Goal: Find specific page/section: Find specific page/section

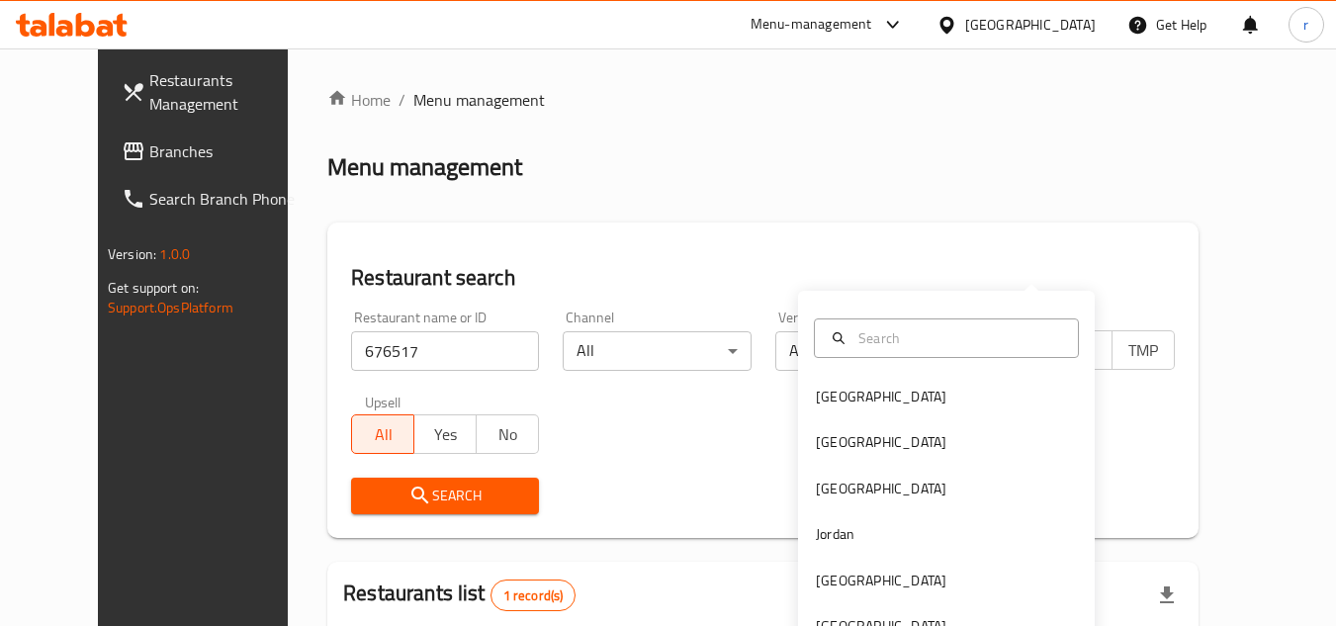
scroll to position [239, 0]
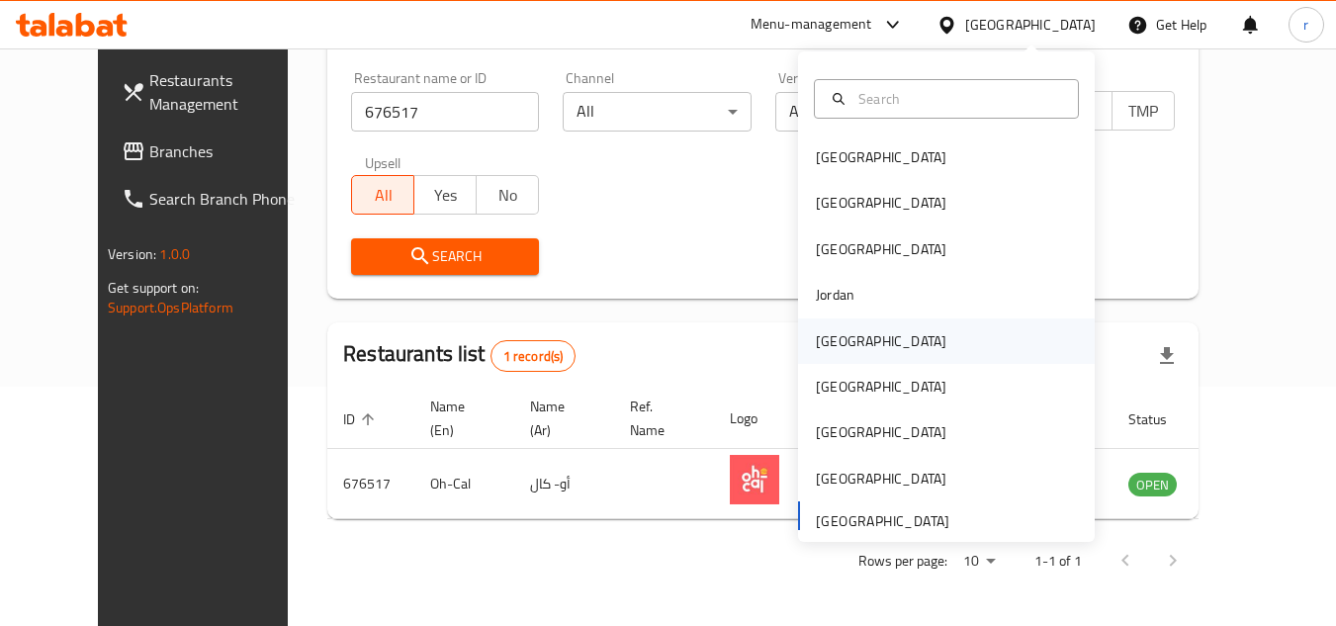
click at [820, 347] on div "[GEOGRAPHIC_DATA]" at bounding box center [881, 341] width 130 height 22
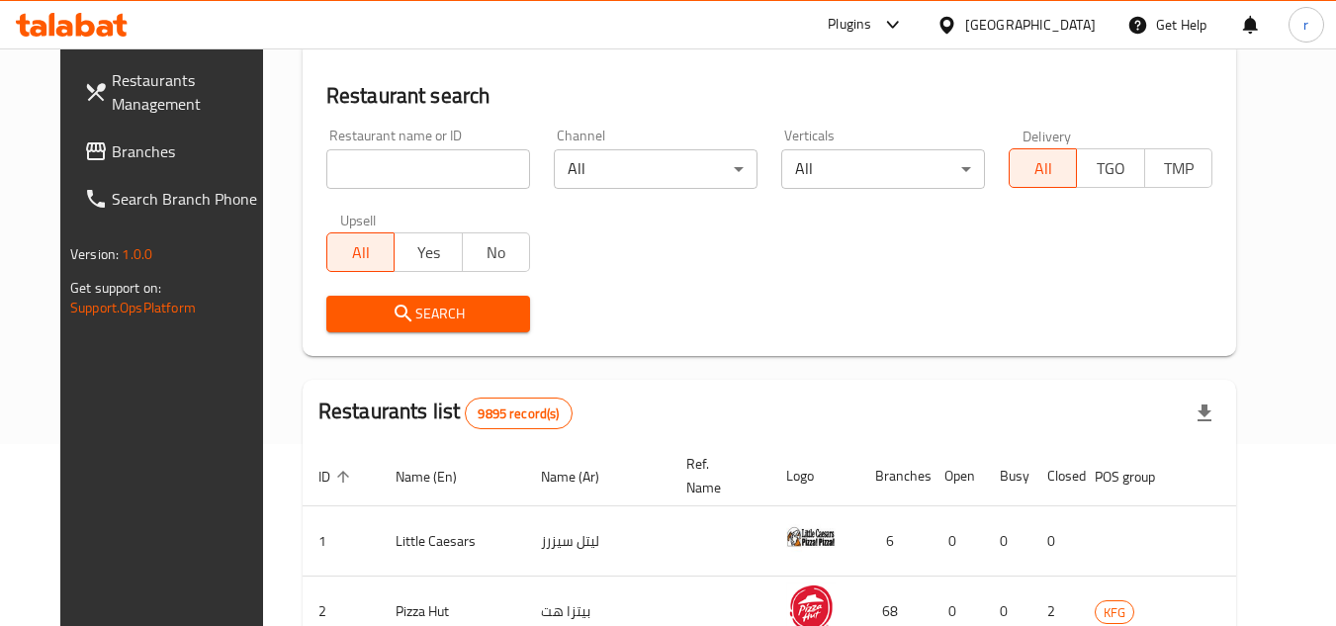
scroll to position [239, 0]
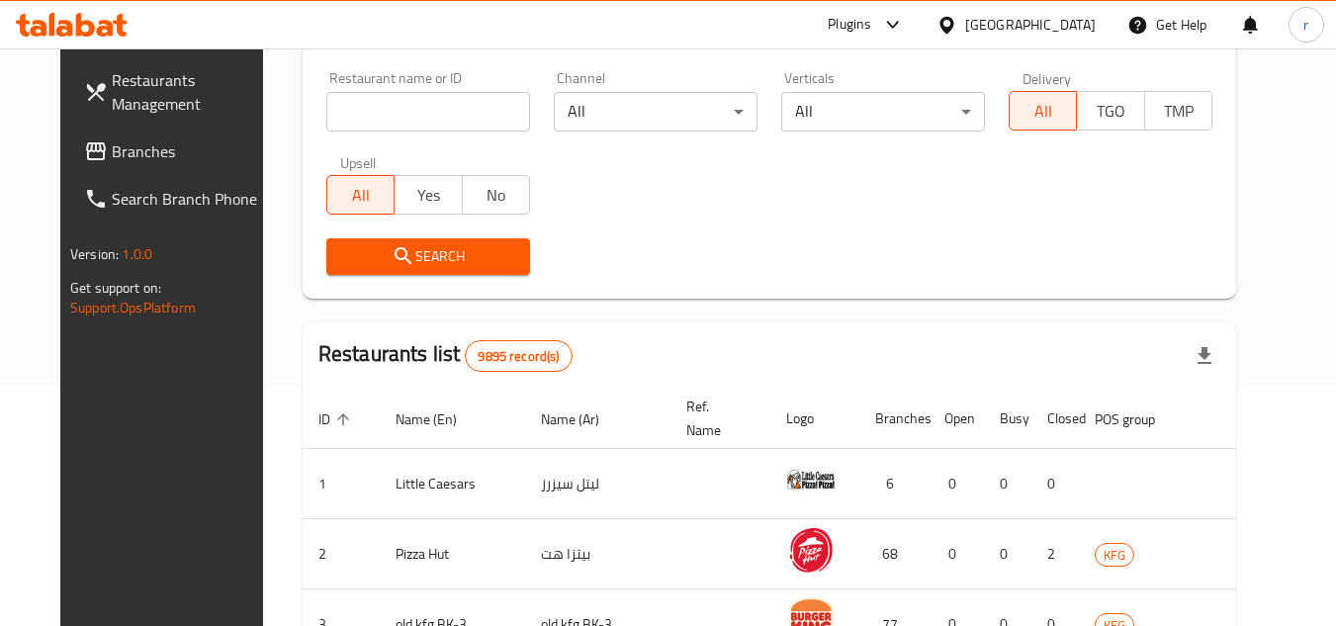
click at [112, 142] on span "Branches" at bounding box center [190, 151] width 156 height 24
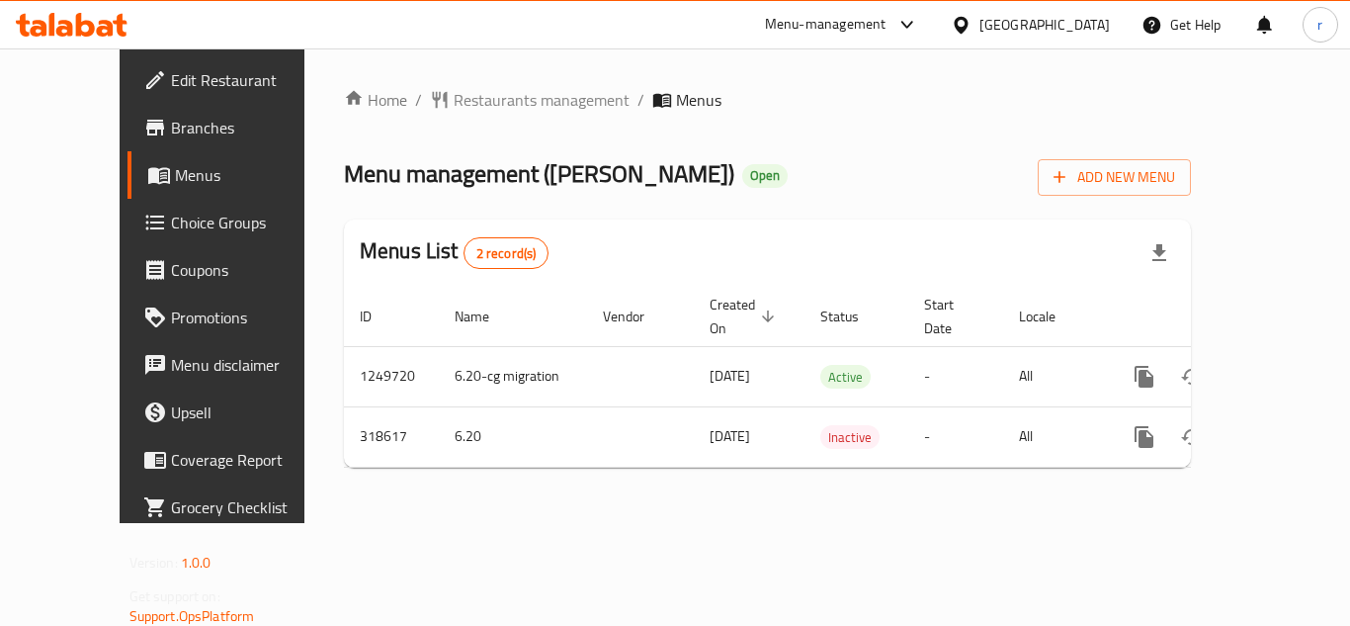
click at [494, 93] on span "Restaurants management" at bounding box center [542, 100] width 176 height 24
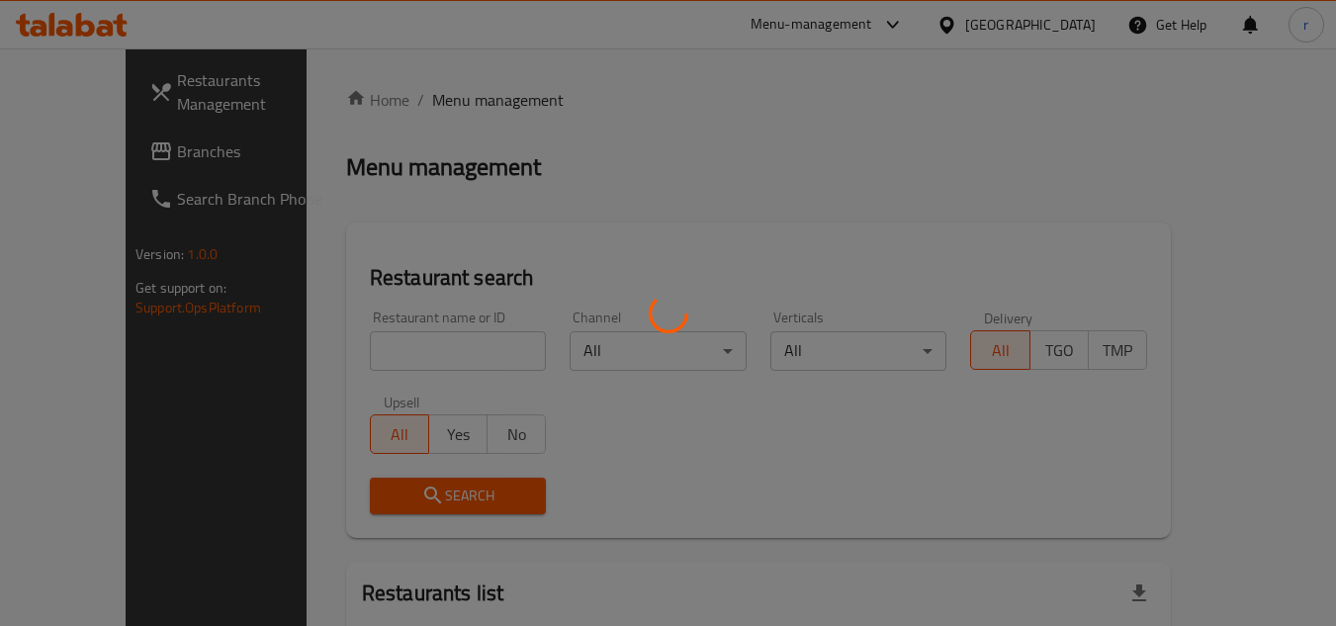
click at [419, 336] on div at bounding box center [668, 313] width 1336 height 626
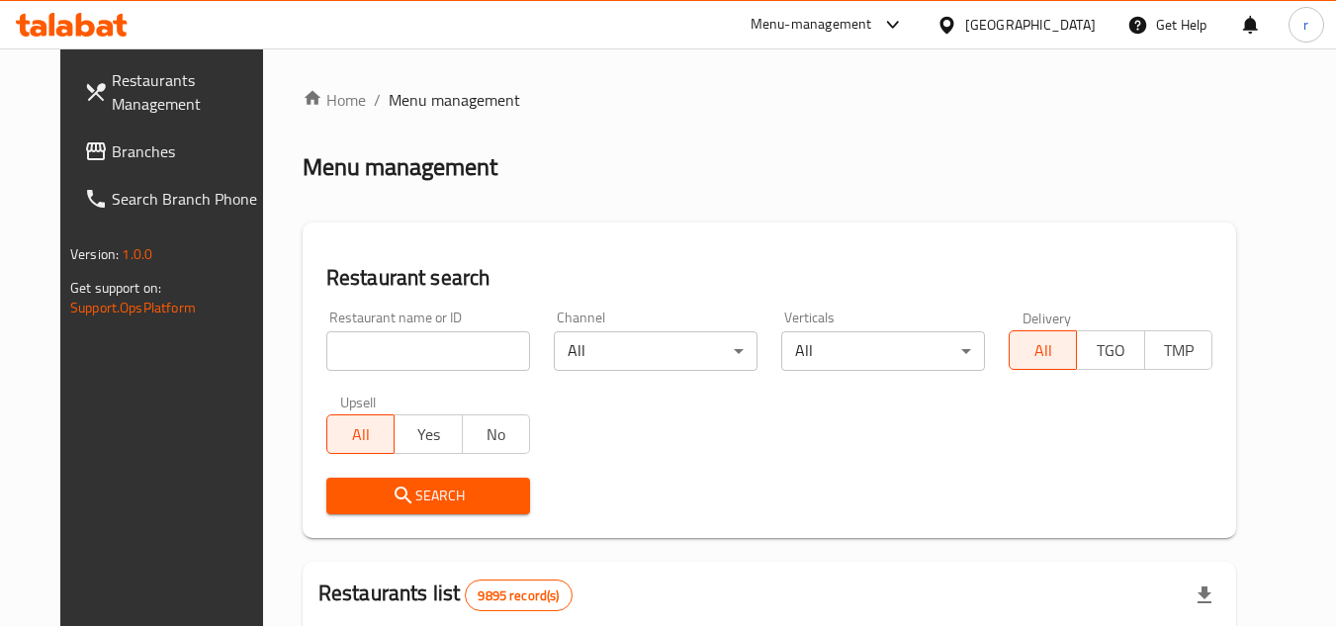
click at [419, 339] on div "Home / Menu management Menu management Restaurant search Restaurant name or ID …" at bounding box center [769, 628] width 933 height 1081
click at [425, 353] on input "search" at bounding box center [428, 351] width 204 height 40
paste input "629304"
type input "629304"
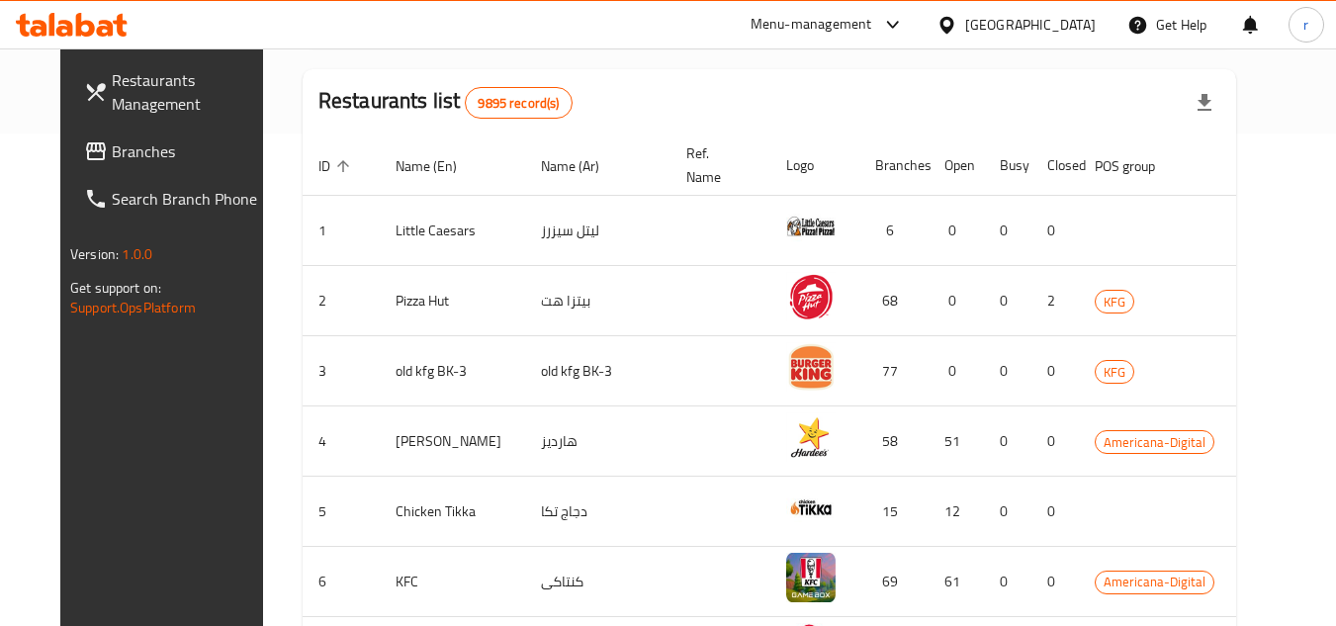
scroll to position [494, 0]
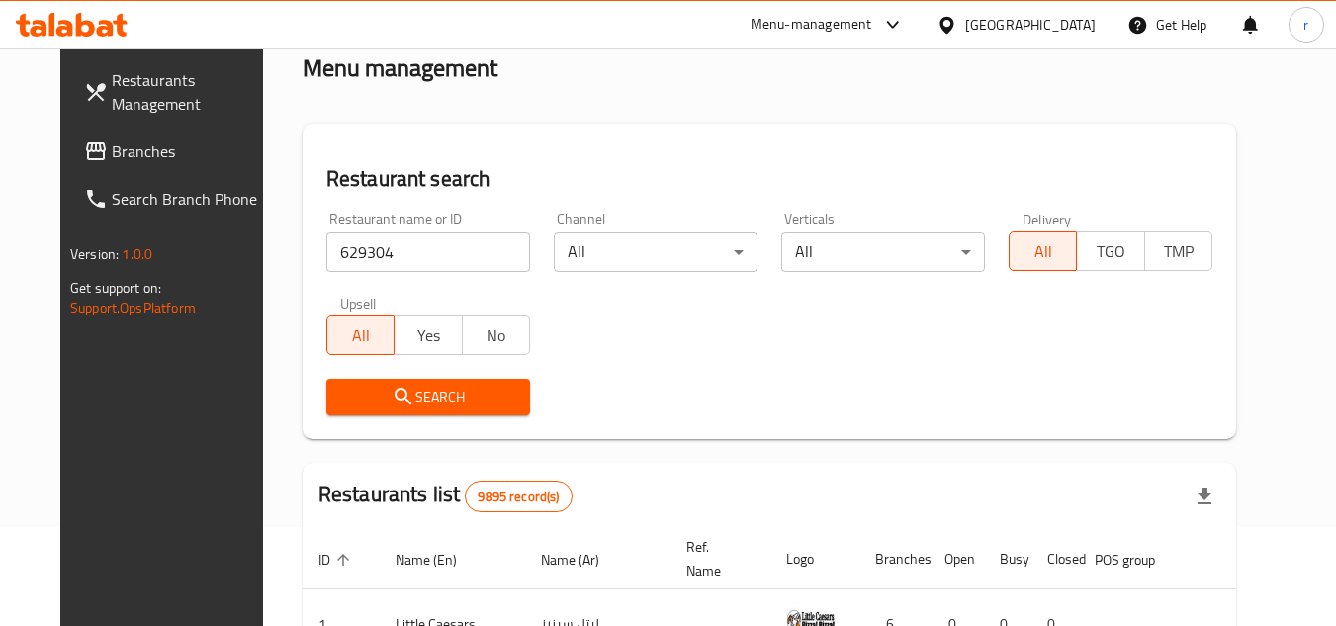
click at [474, 393] on span "Search" at bounding box center [428, 397] width 172 height 25
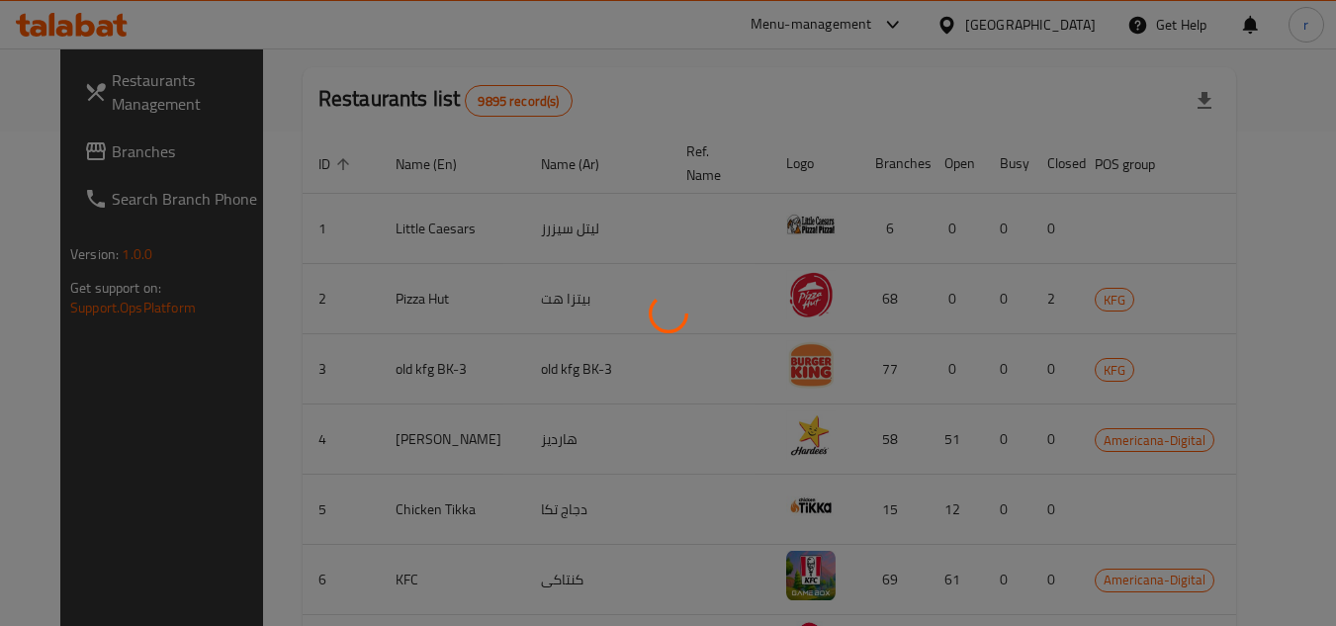
scroll to position [256, 0]
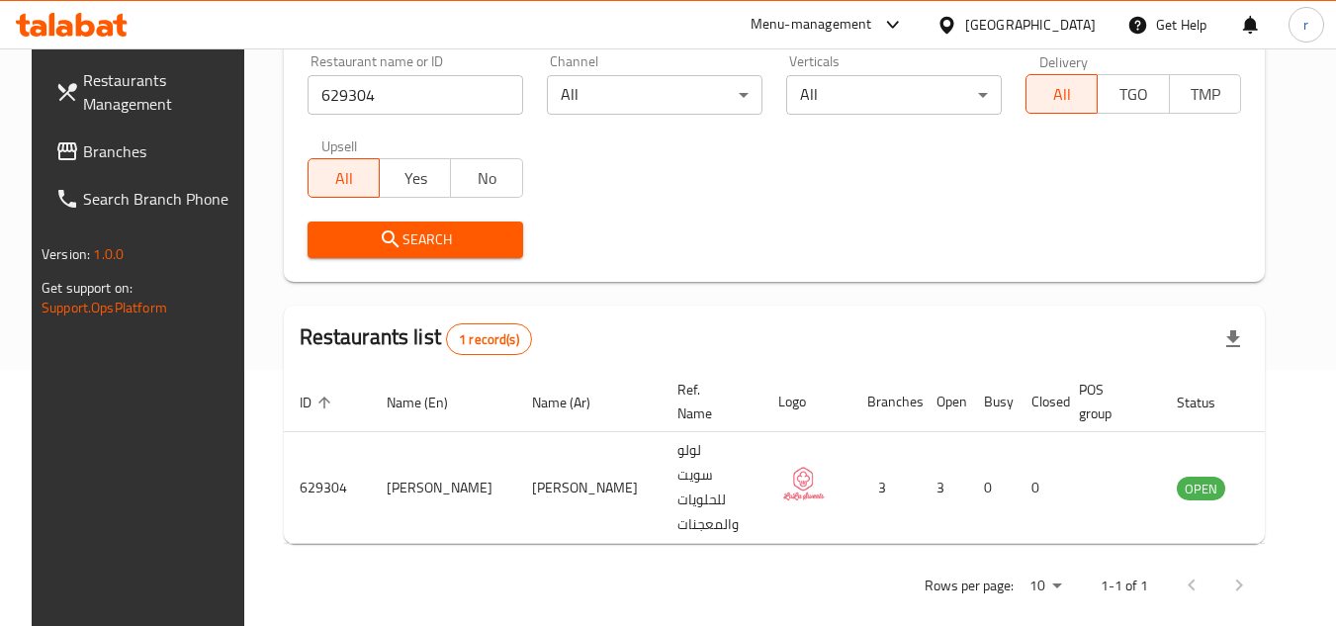
click at [1062, 28] on div "[GEOGRAPHIC_DATA]" at bounding box center [1030, 25] width 130 height 22
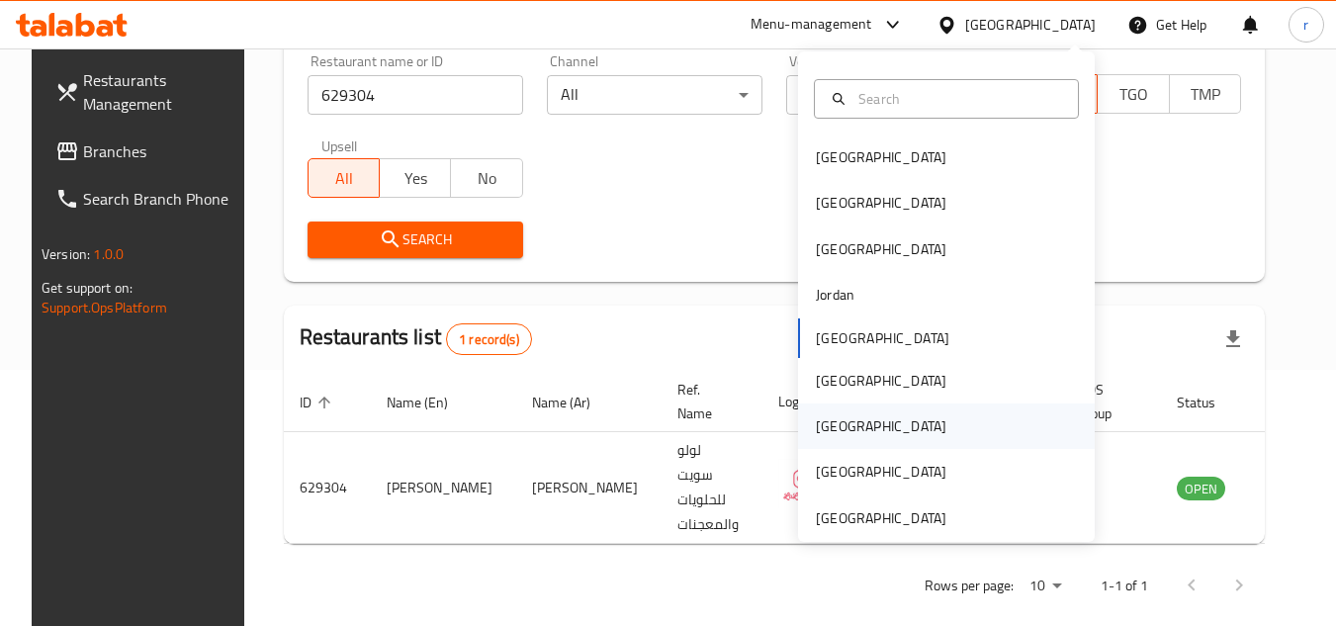
click at [828, 426] on div "[GEOGRAPHIC_DATA]" at bounding box center [881, 426] width 130 height 22
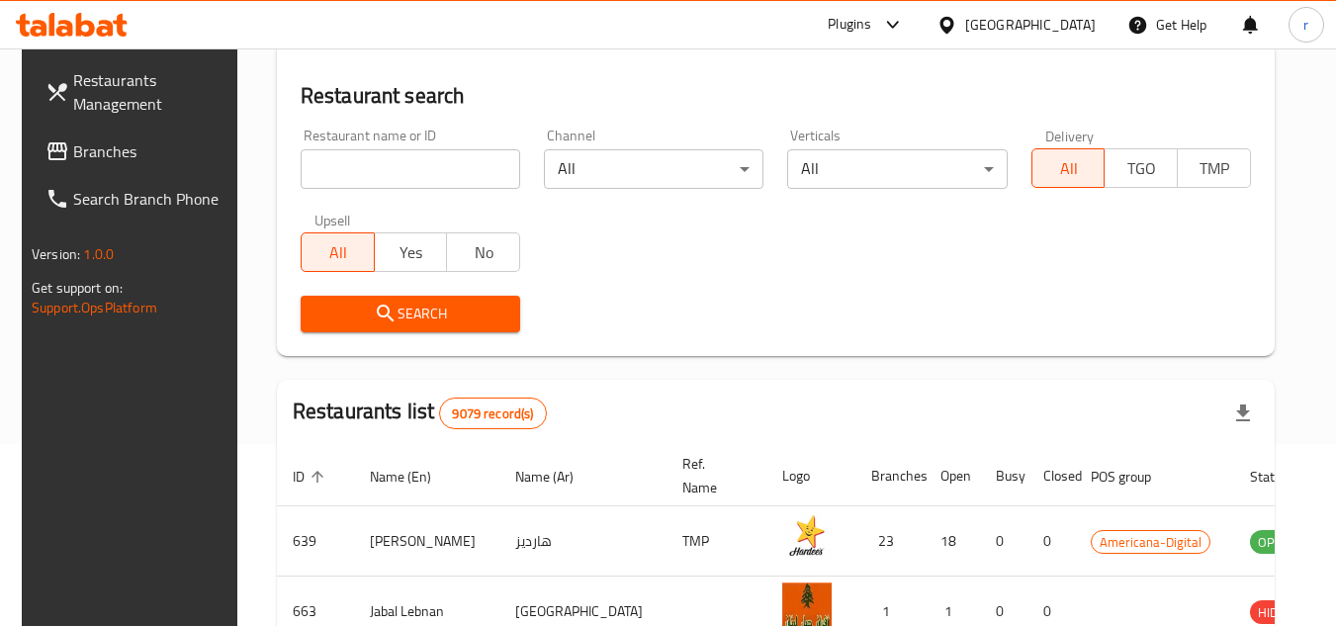
scroll to position [256, 0]
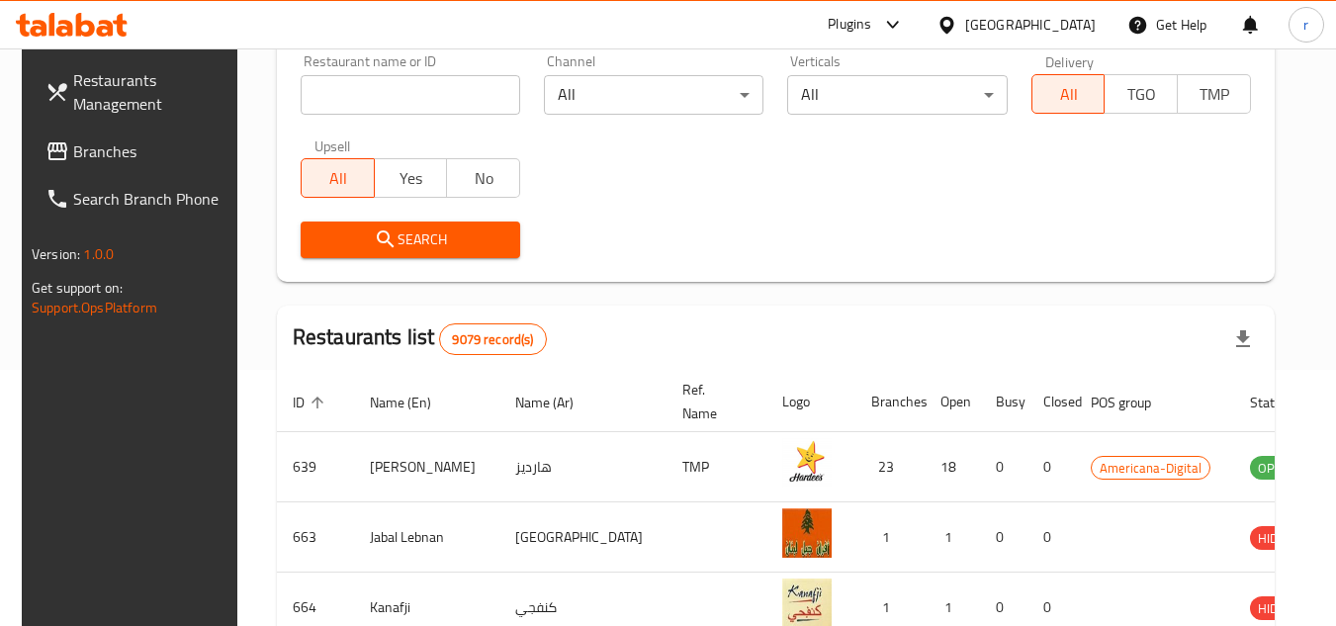
click at [96, 149] on span "Branches" at bounding box center [151, 151] width 156 height 24
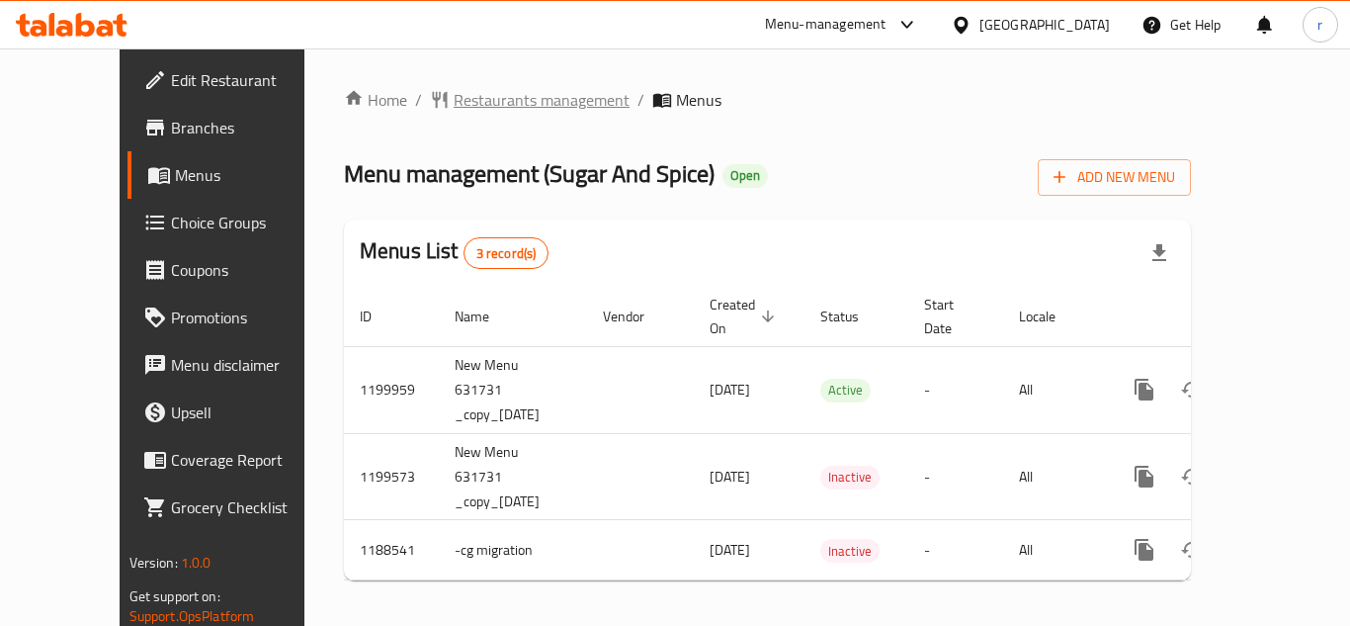
click at [469, 109] on span "Restaurants management" at bounding box center [542, 100] width 176 height 24
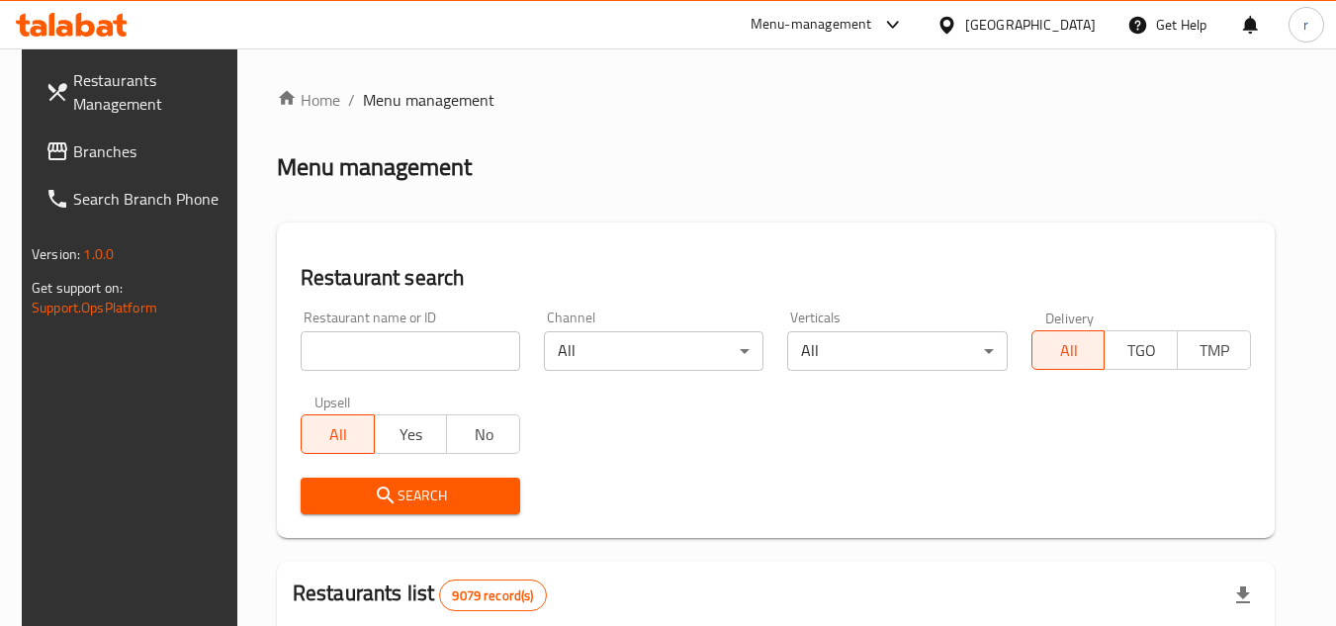
click at [416, 342] on input "search" at bounding box center [410, 351] width 219 height 40
paste input "631735"
type input "631735"
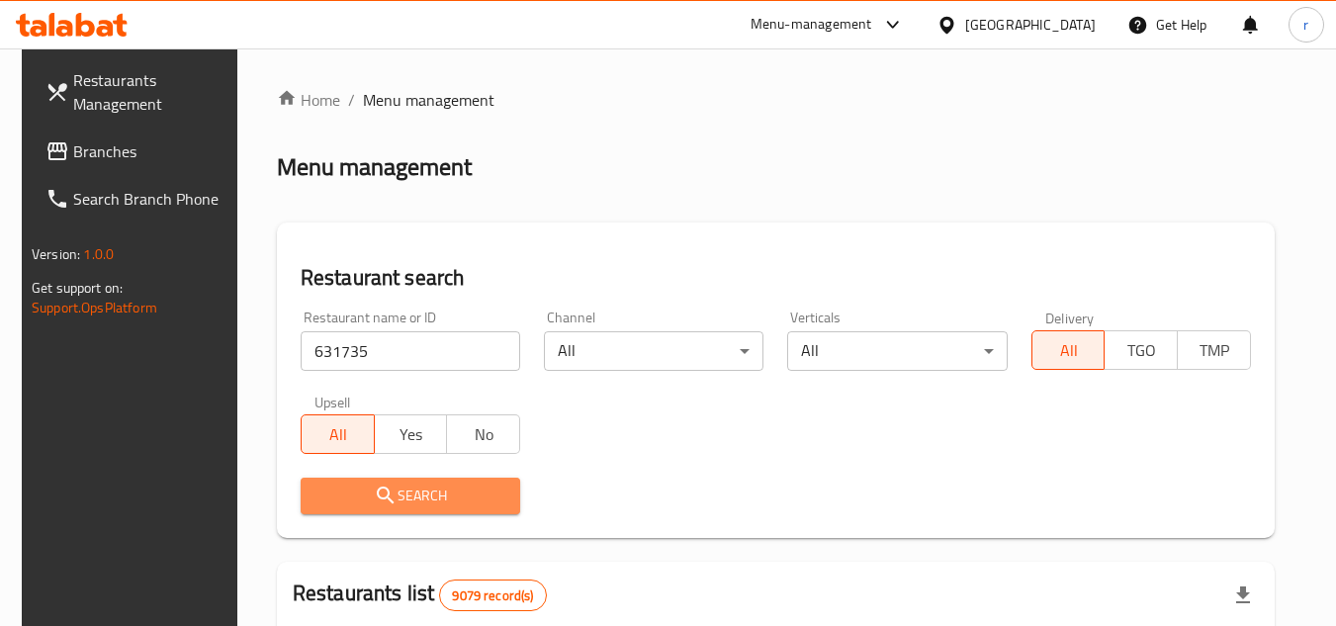
click at [390, 492] on span "Search" at bounding box center [410, 495] width 188 height 25
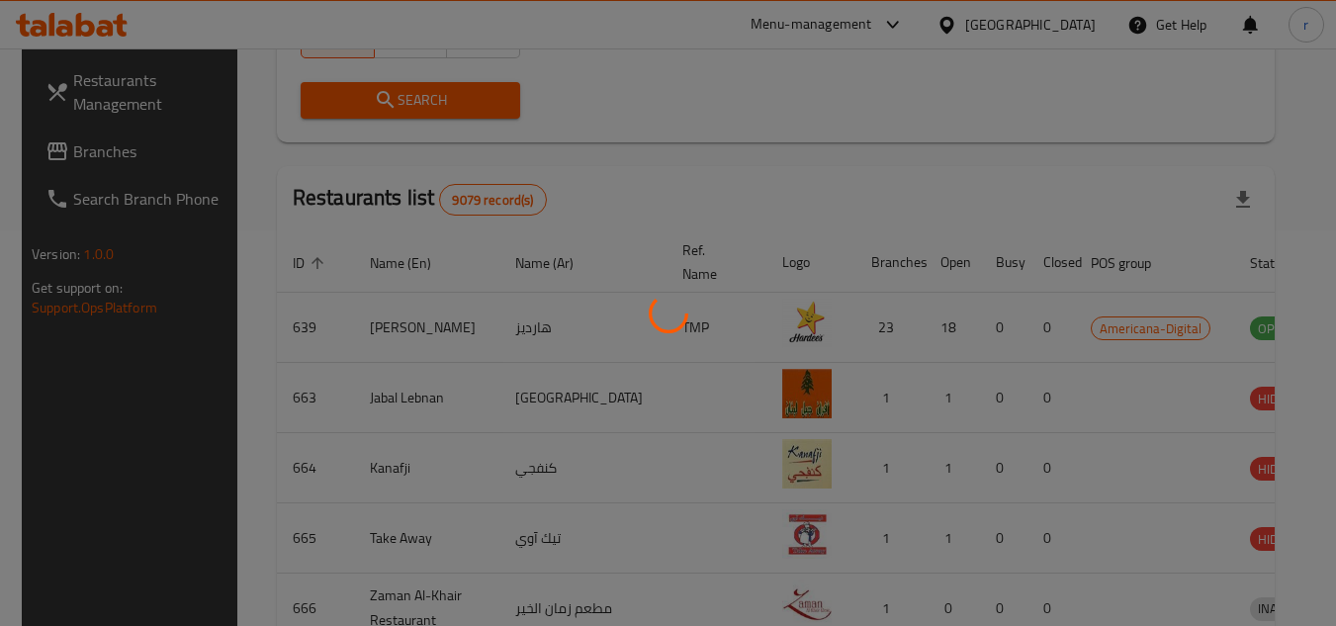
scroll to position [239, 0]
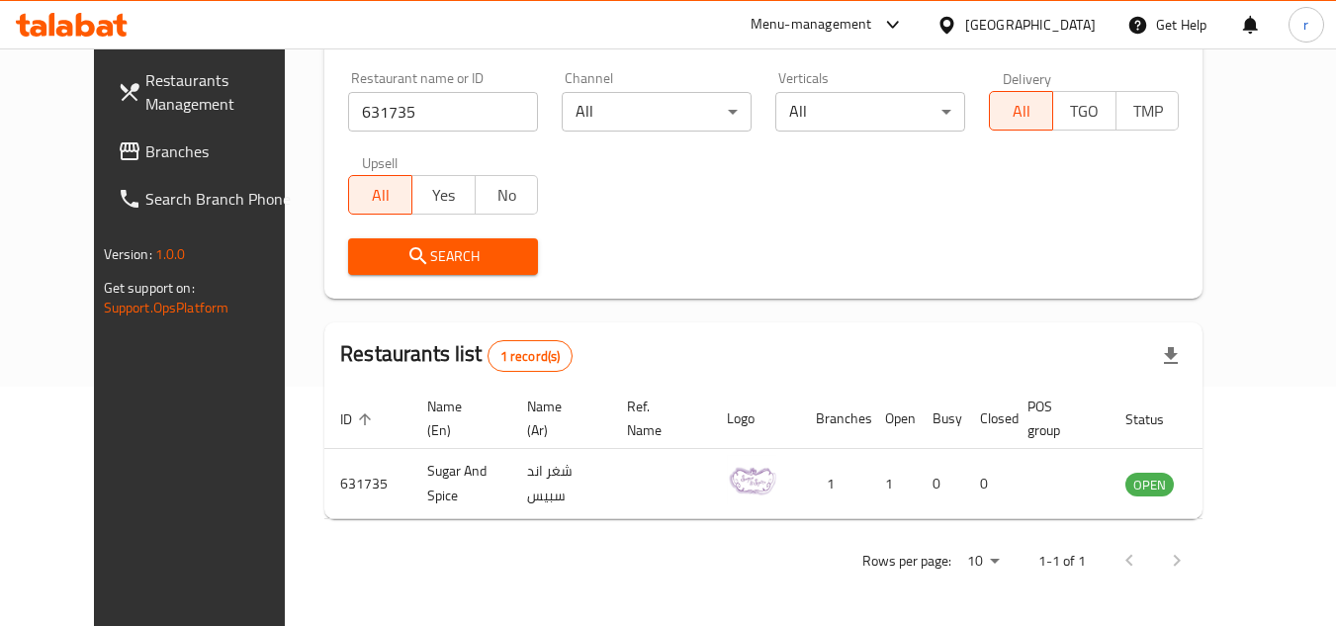
click at [1071, 17] on div "[GEOGRAPHIC_DATA]" at bounding box center [1030, 25] width 130 height 22
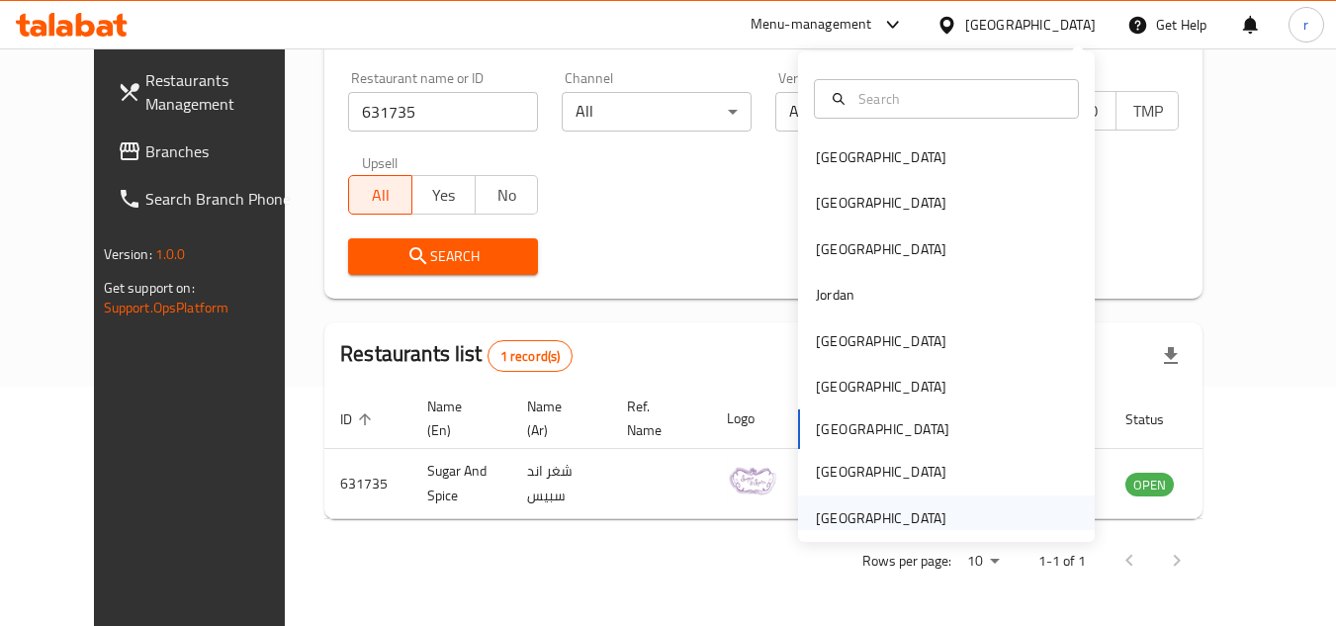
click at [924, 523] on div "[GEOGRAPHIC_DATA]" at bounding box center [881, 518] width 130 height 22
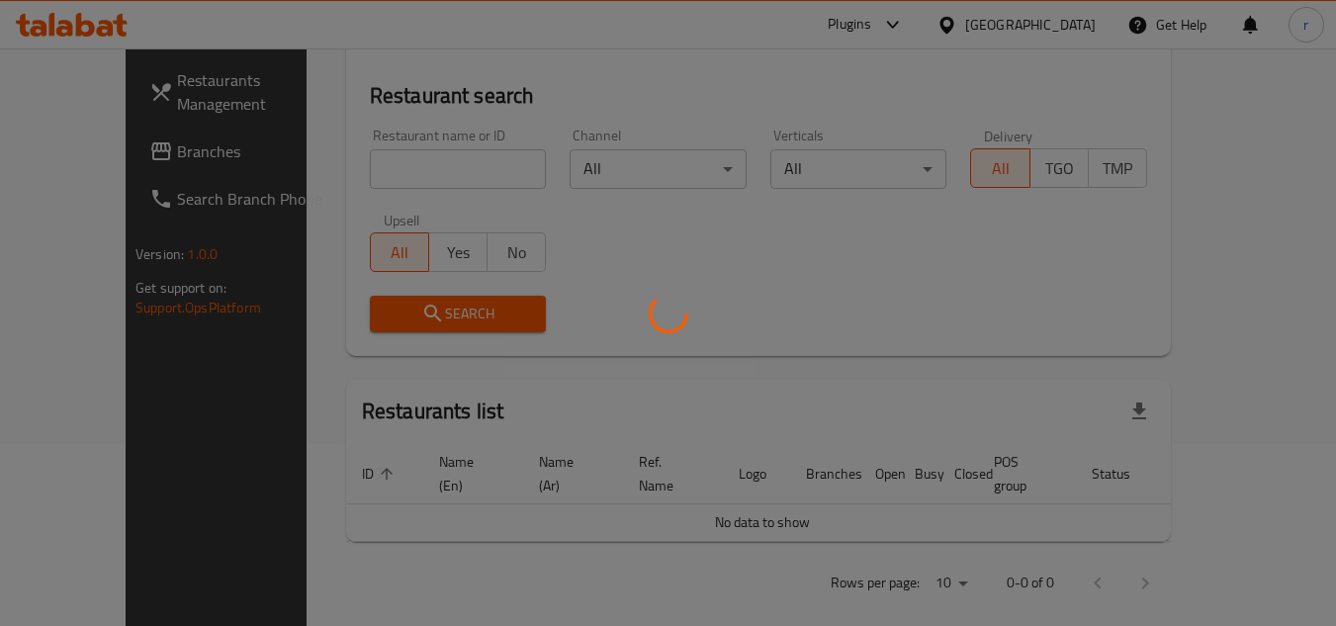
scroll to position [239, 0]
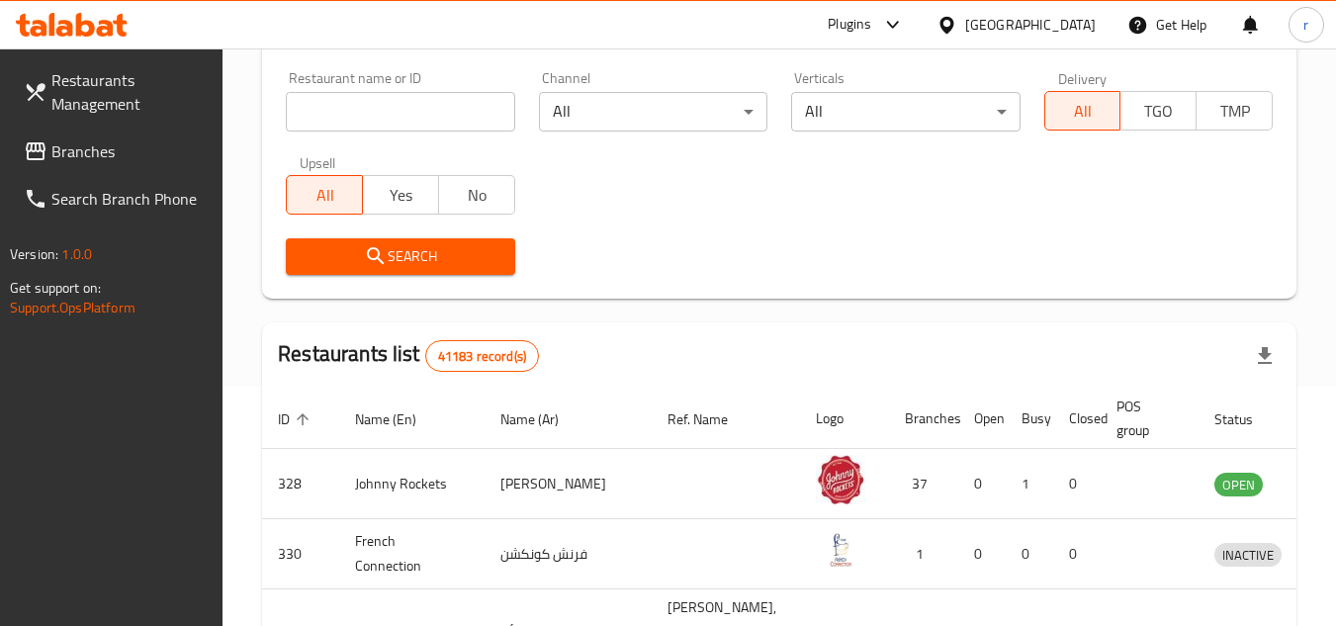
click at [95, 140] on span "Branches" at bounding box center [129, 151] width 156 height 24
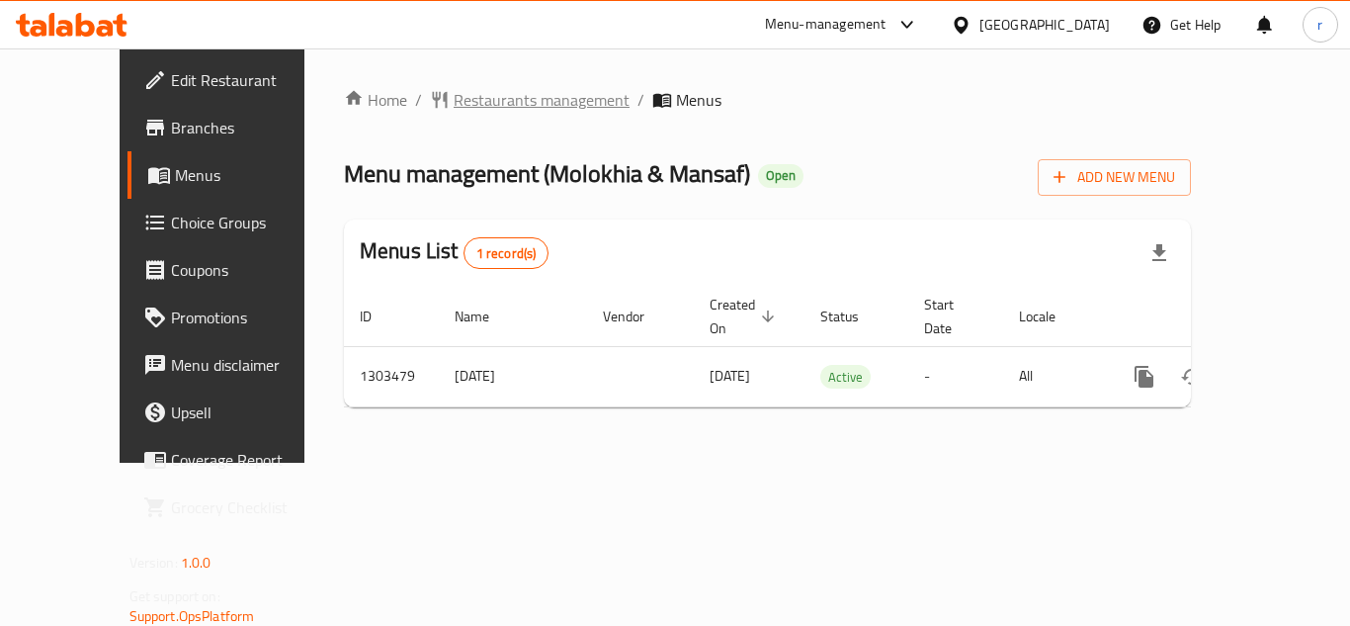
click at [485, 97] on span "Restaurants management" at bounding box center [542, 100] width 176 height 24
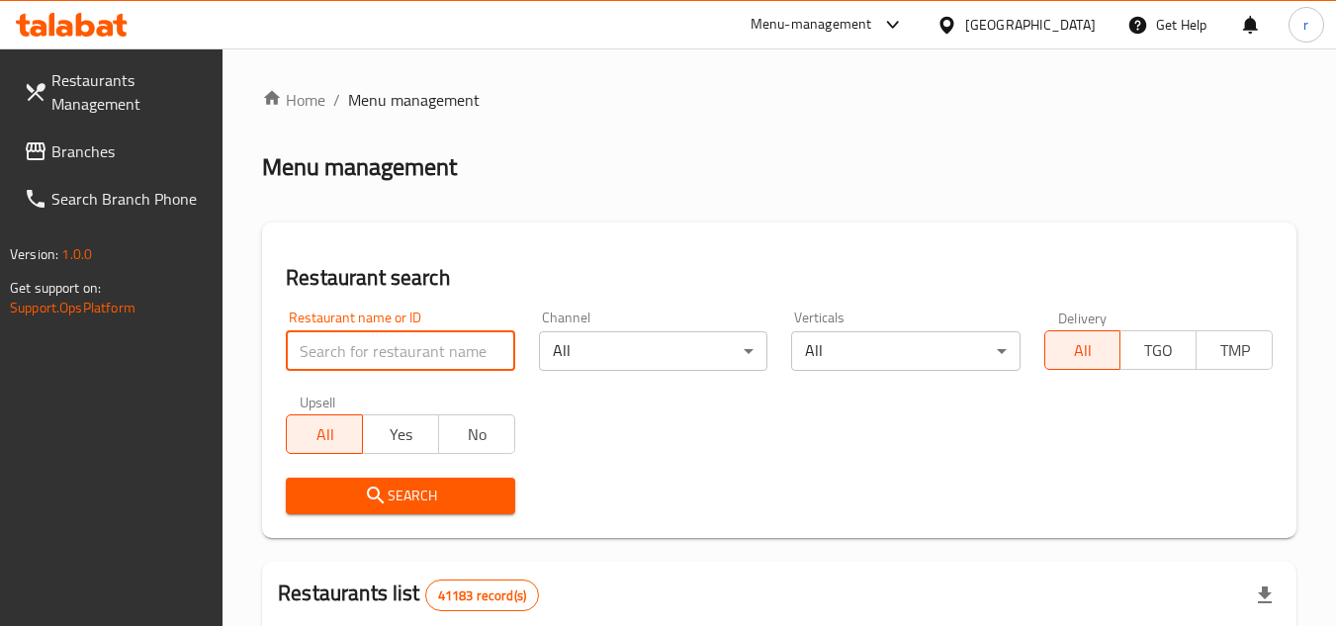
click at [423, 347] on input "search" at bounding box center [400, 351] width 228 height 40
paste input "702848"
type input "702848"
click at [462, 487] on span "Search" at bounding box center [400, 495] width 197 height 25
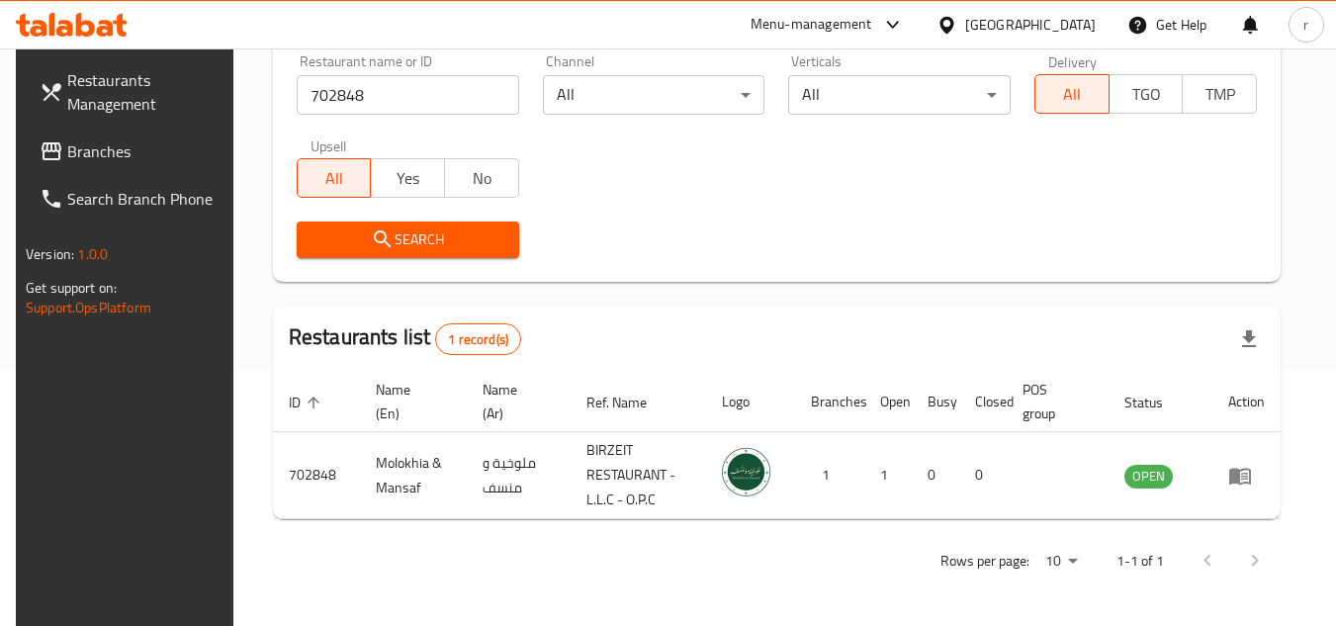
scroll to position [256, 0]
